Goal: Book appointment/travel/reservation

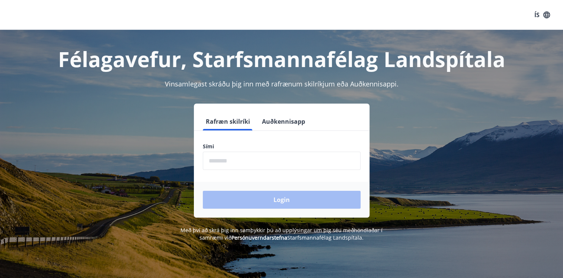
click at [276, 117] on button "Auðkennisapp" at bounding box center [283, 121] width 49 height 18
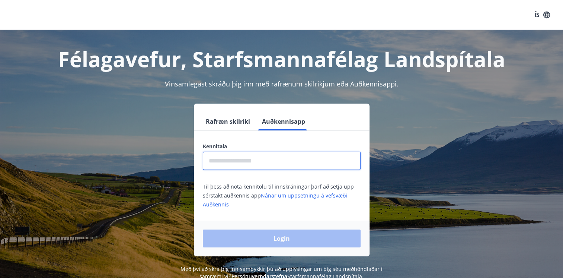
click at [268, 159] on input "text" at bounding box center [282, 161] width 158 height 18
type input "**********"
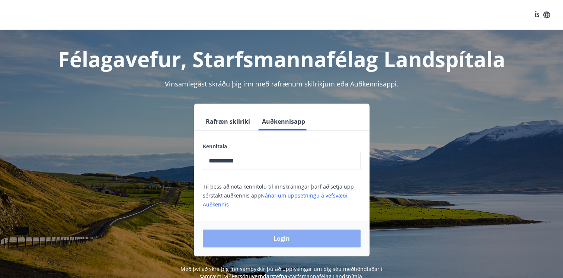
click at [258, 239] on button "Login" at bounding box center [282, 238] width 158 height 18
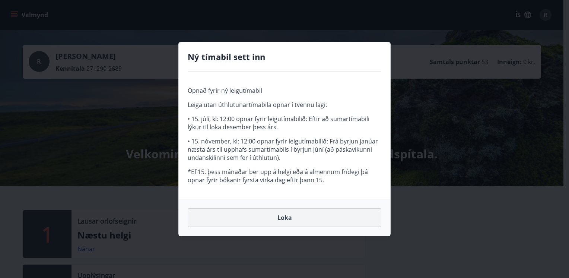
click at [317, 220] on button "Loka" at bounding box center [285, 217] width 194 height 19
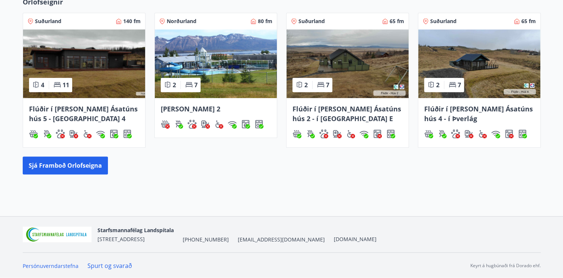
scroll to position [308, 0]
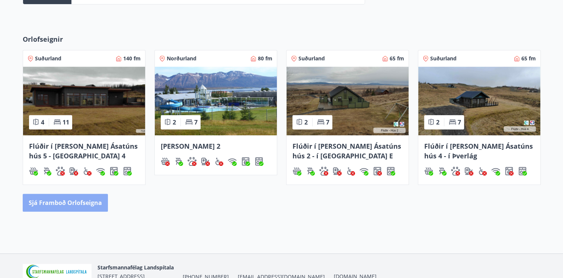
click at [80, 204] on button "Sjá framboð orlofseigna" at bounding box center [65, 203] width 85 height 18
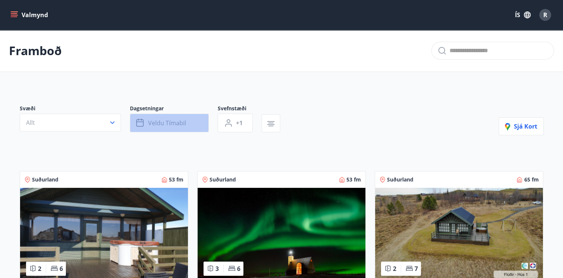
click at [185, 124] on button "Veldu tímabil" at bounding box center [169, 123] width 79 height 19
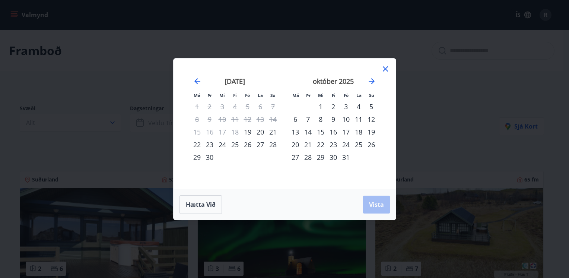
click at [377, 85] on div "október 2025 1 2 3 4 5 6 7 8 9 10 11 12 13 14 15 16 17 18 19 20 21 22 23 24 25 …" at bounding box center [333, 128] width 98 height 122
click at [375, 82] on icon "Move forward to switch to the next month." at bounding box center [371, 81] width 9 height 9
click at [306, 145] on div "23" at bounding box center [308, 144] width 13 height 13
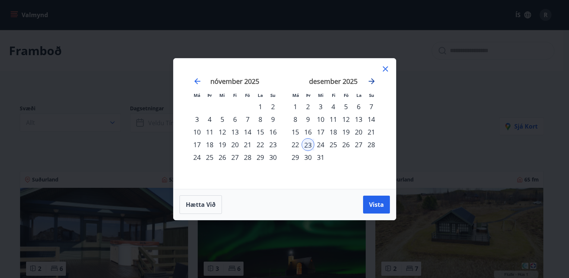
click at [373, 82] on icon "Move forward to switch to the next month." at bounding box center [371, 81] width 9 height 9
click at [343, 106] on div "2" at bounding box center [346, 106] width 13 height 13
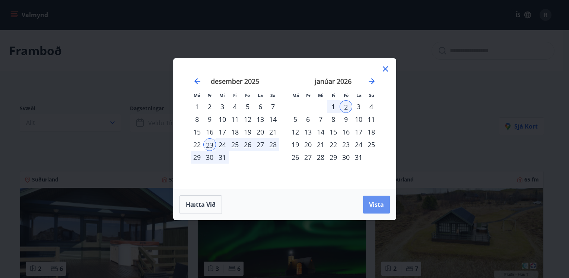
drag, startPoint x: 373, startPoint y: 211, endPoint x: 404, endPoint y: 111, distance: 104.4
click at [373, 211] on button "Vista" at bounding box center [376, 205] width 27 height 18
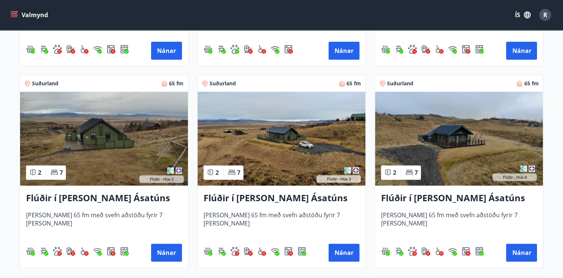
scroll to position [298, 0]
